Goal: Transaction & Acquisition: Download file/media

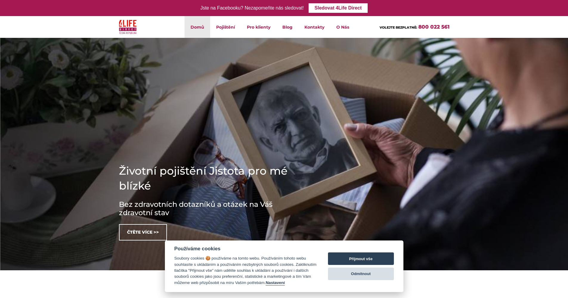
click at [365, 274] on button "Odmítnout" at bounding box center [361, 274] width 66 height 13
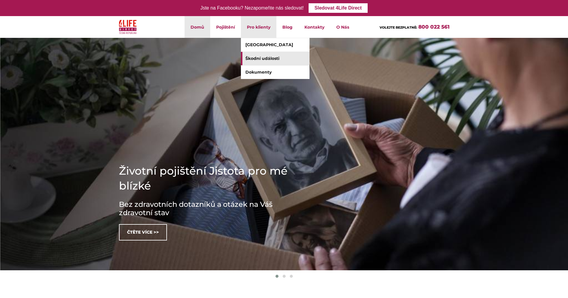
click at [260, 56] on link "Škodní události" at bounding box center [275, 58] width 69 height 13
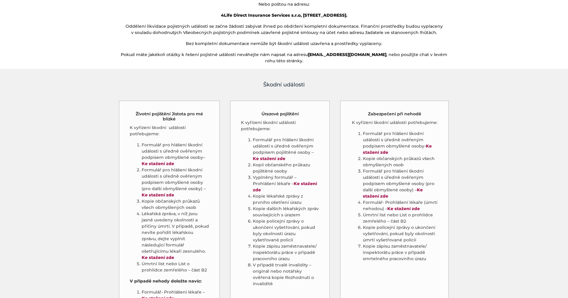
scroll to position [245, 0]
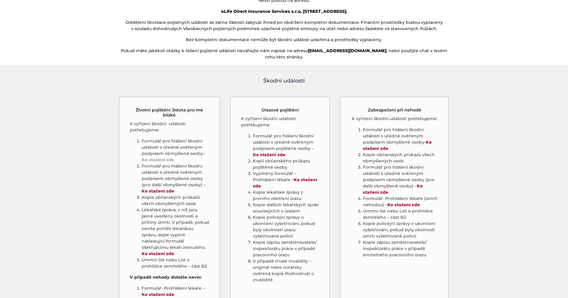
click at [158, 157] on strong "Ke stažení zde" at bounding box center [158, 159] width 32 height 5
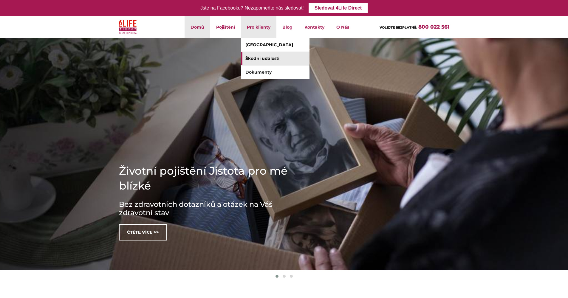
click at [259, 55] on link "Škodní události" at bounding box center [275, 58] width 69 height 13
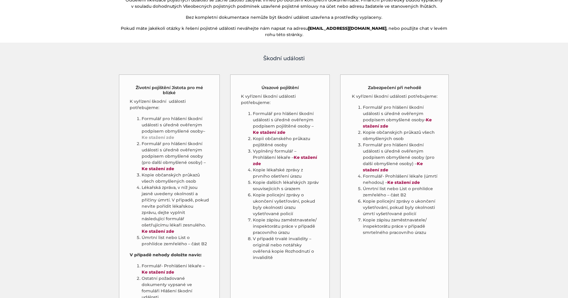
click at [158, 135] on strong "Ke stažení zde" at bounding box center [158, 137] width 32 height 5
click at [148, 166] on strong "Ke stažení zde" at bounding box center [158, 168] width 32 height 5
click at [165, 229] on link "Ke stažení zde" at bounding box center [158, 231] width 32 height 5
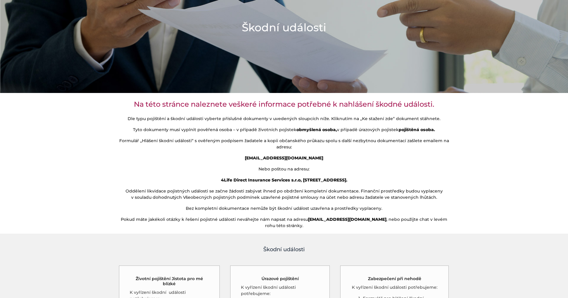
scroll to position [135, 0]
